Goal: Task Accomplishment & Management: Manage account settings

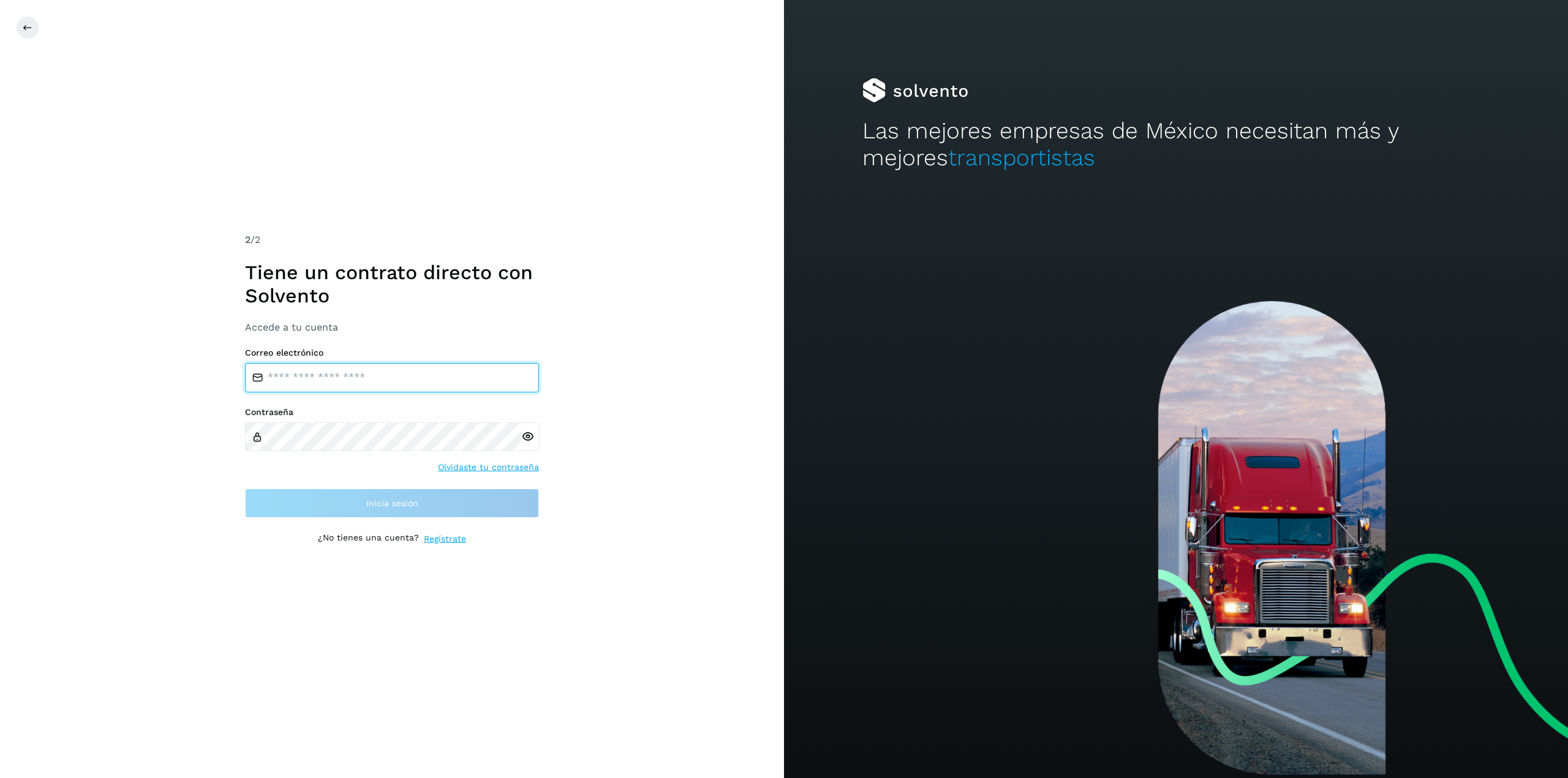
click at [433, 374] on input "email" at bounding box center [392, 378] width 294 height 29
click at [427, 385] on input "email" at bounding box center [392, 378] width 294 height 29
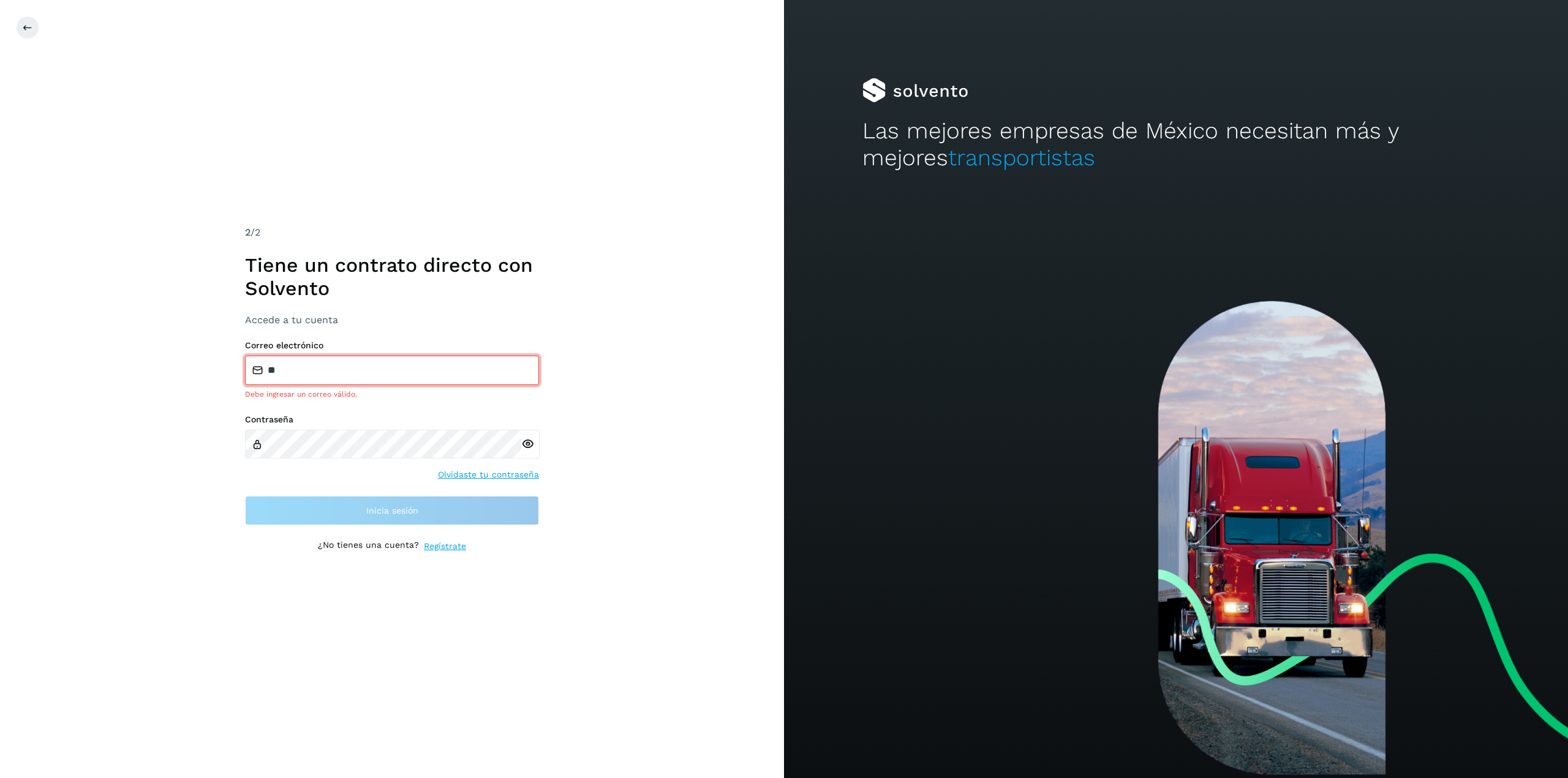
type input "**********"
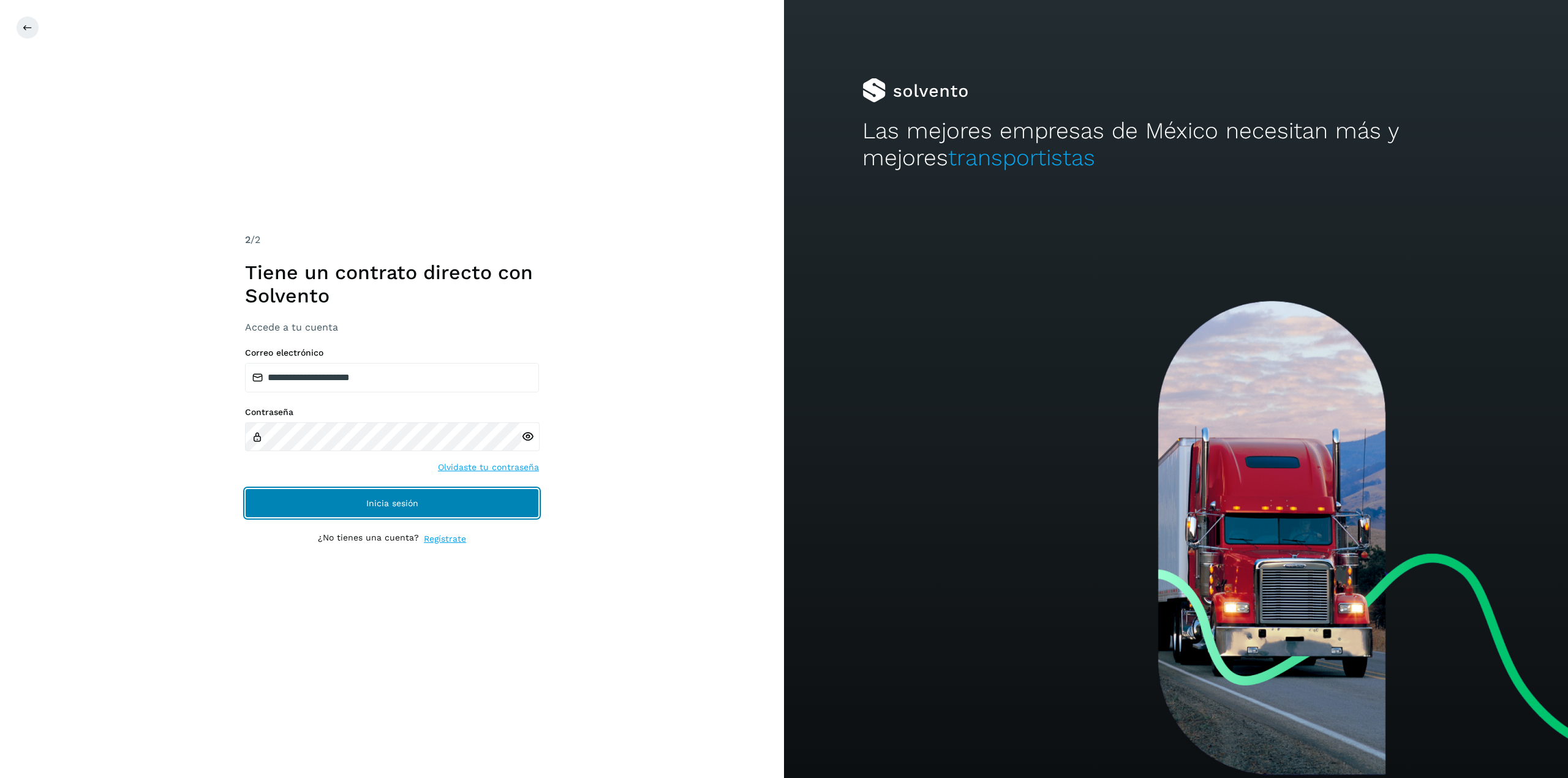
click at [533, 497] on button "Inicia sesión" at bounding box center [392, 504] width 294 height 29
